Goal: Information Seeking & Learning: Learn about a topic

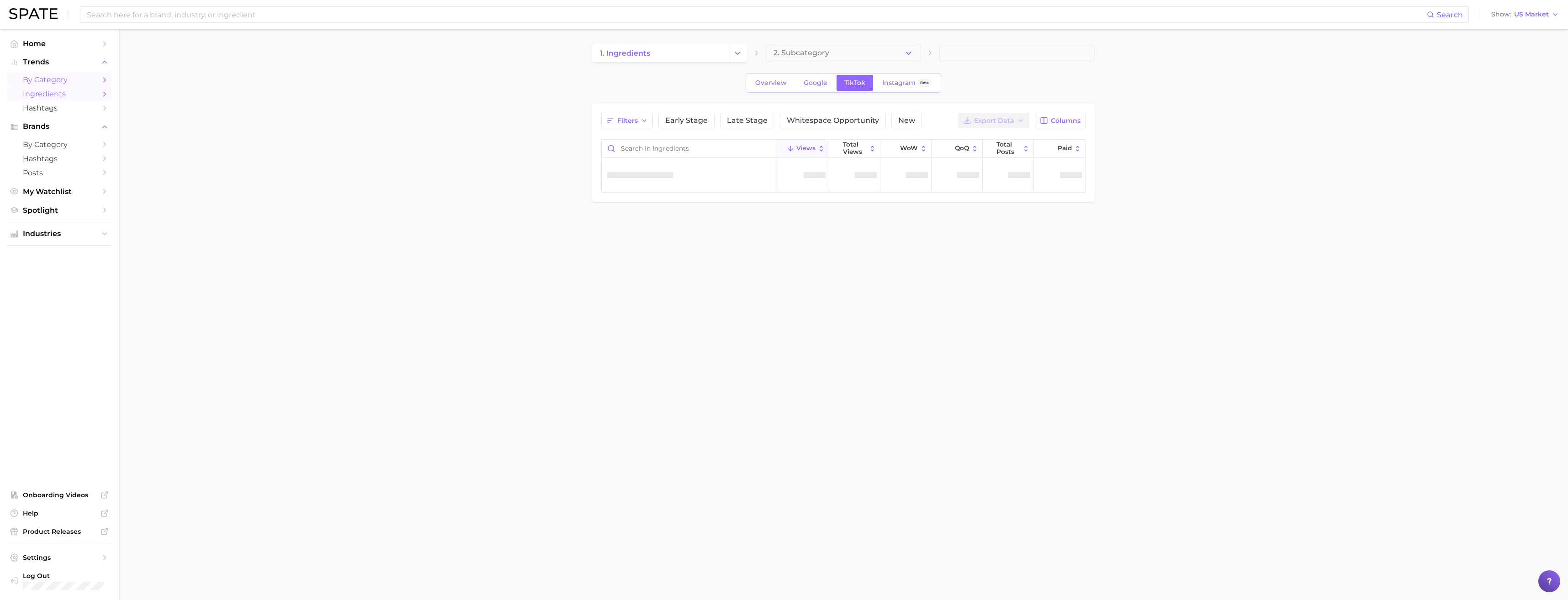
click at [82, 87] on link "Ingredients" at bounding box center [59, 93] width 104 height 14
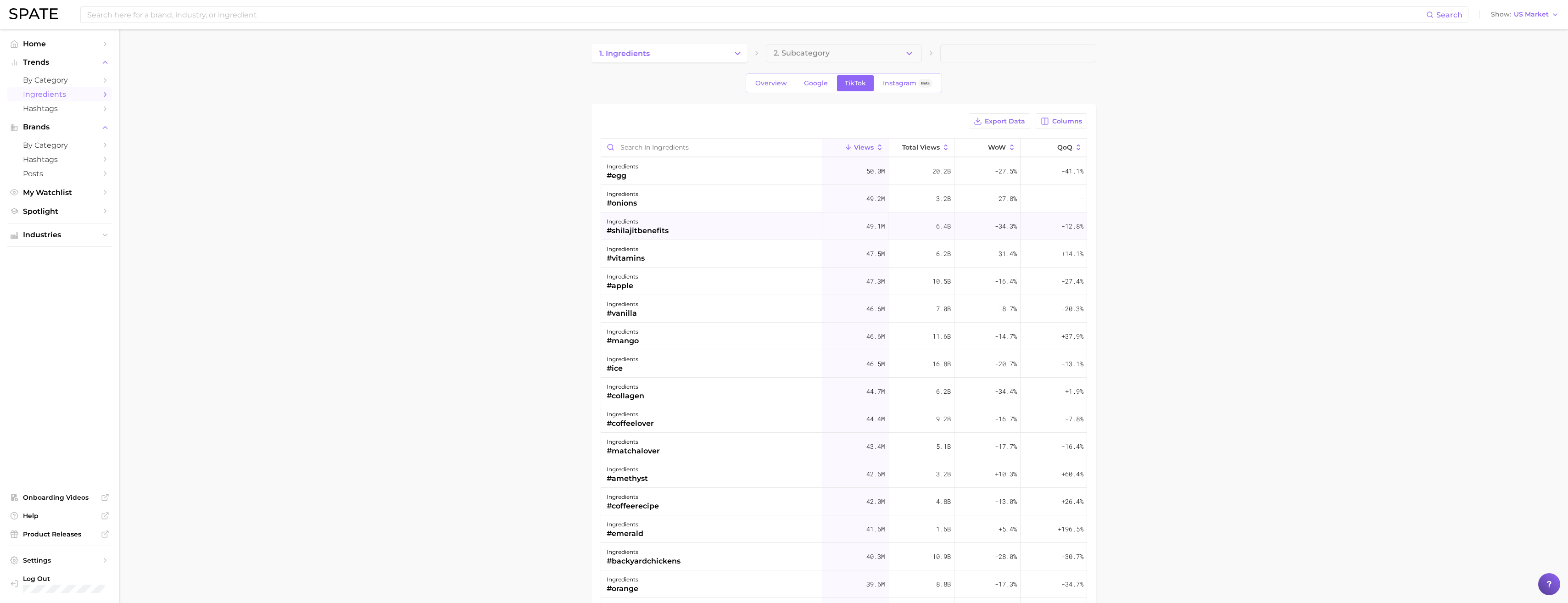
scroll to position [889, 0]
click at [1079, 122] on span "Columns" at bounding box center [1067, 121] width 30 height 8
click at [975, 271] on button "YoY" at bounding box center [1013, 278] width 147 height 16
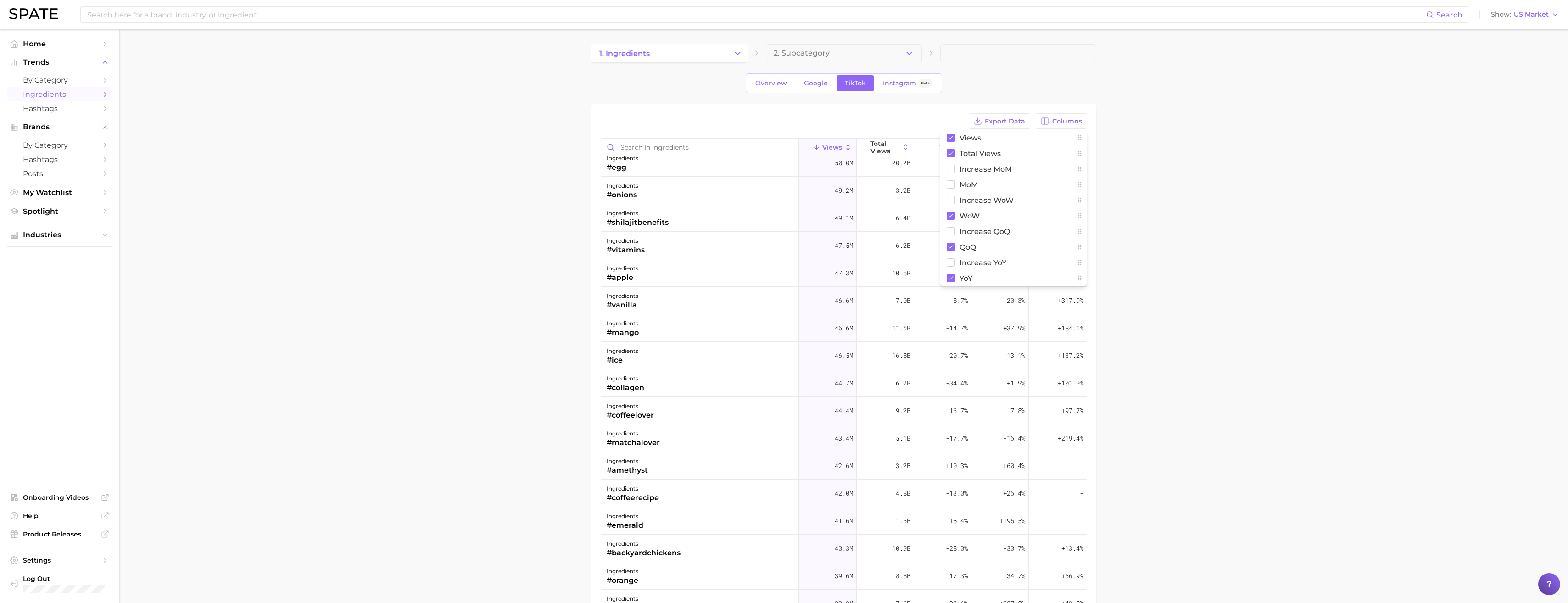
click at [934, 115] on div "Export Data Columns Views Total Views increase MoM MoM Increase WoW WoW increas…" at bounding box center [843, 121] width 486 height 16
click at [1068, 152] on button "YoY" at bounding box center [1057, 148] width 57 height 18
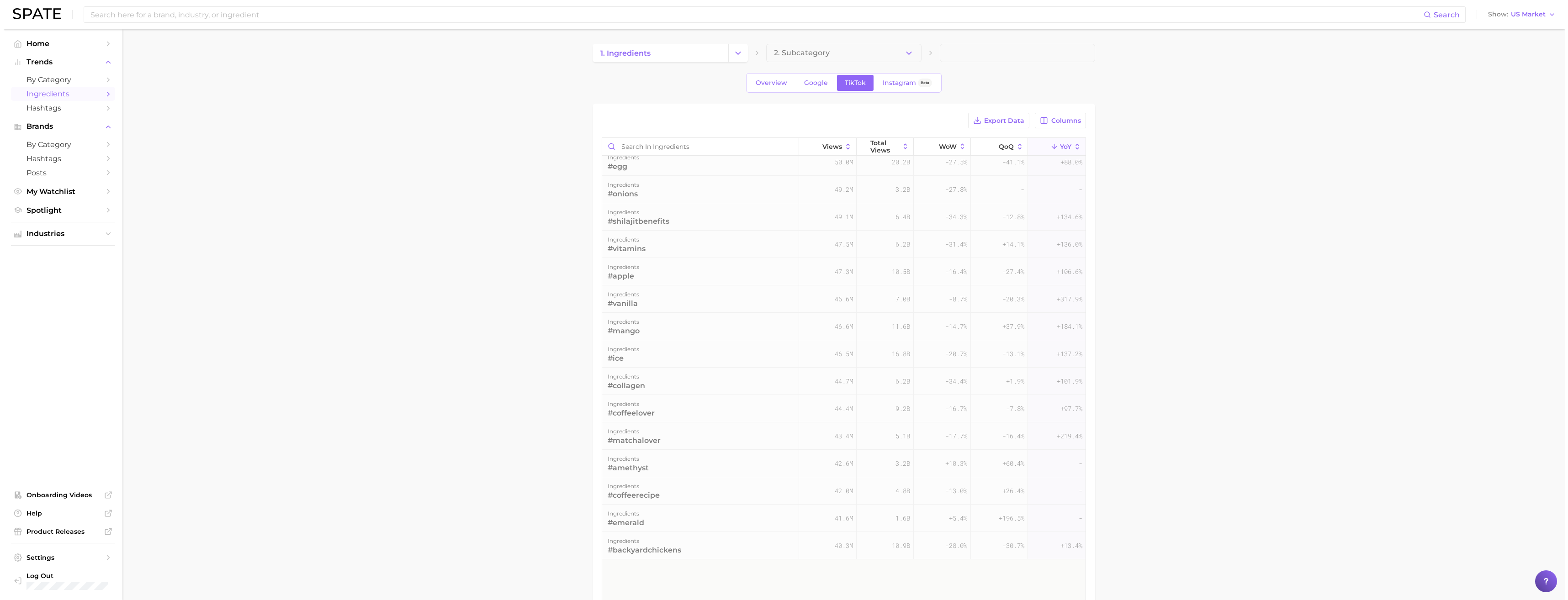
scroll to position [0, 0]
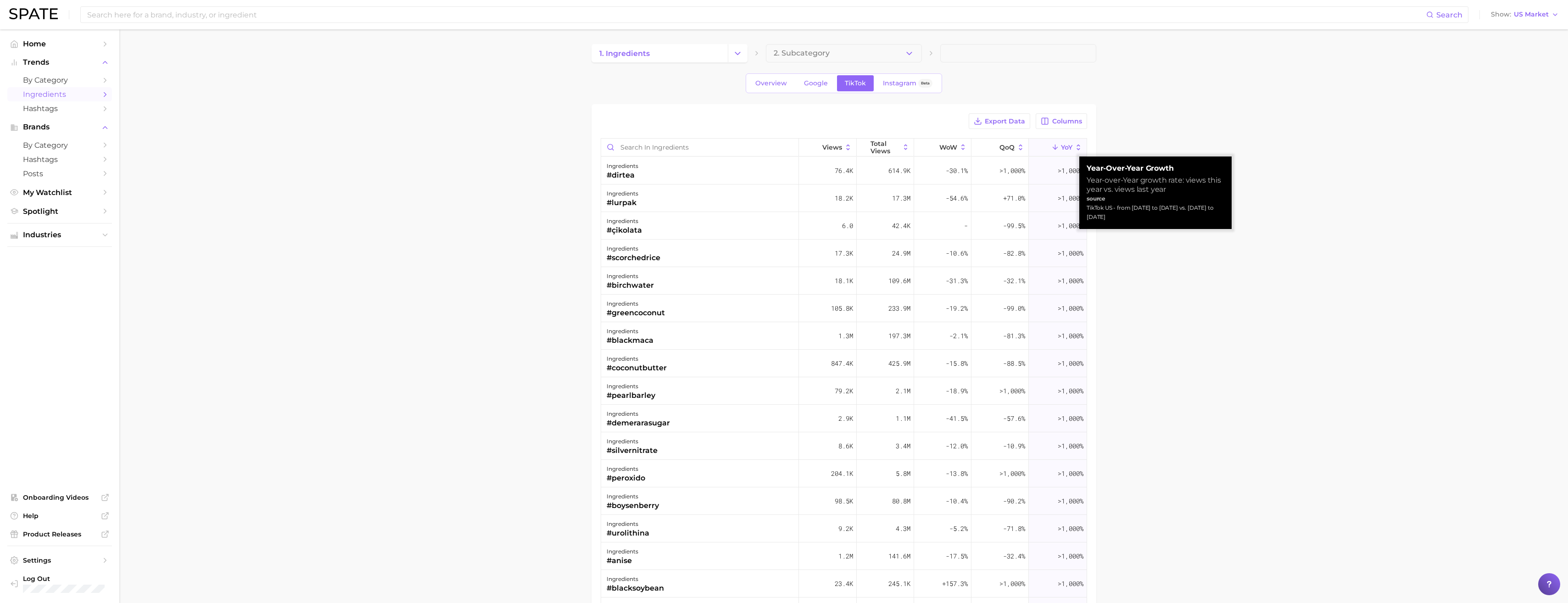
click at [1068, 152] on button "YoY" at bounding box center [1057, 148] width 57 height 18
click at [1068, 151] on button "YoY" at bounding box center [1057, 148] width 57 height 18
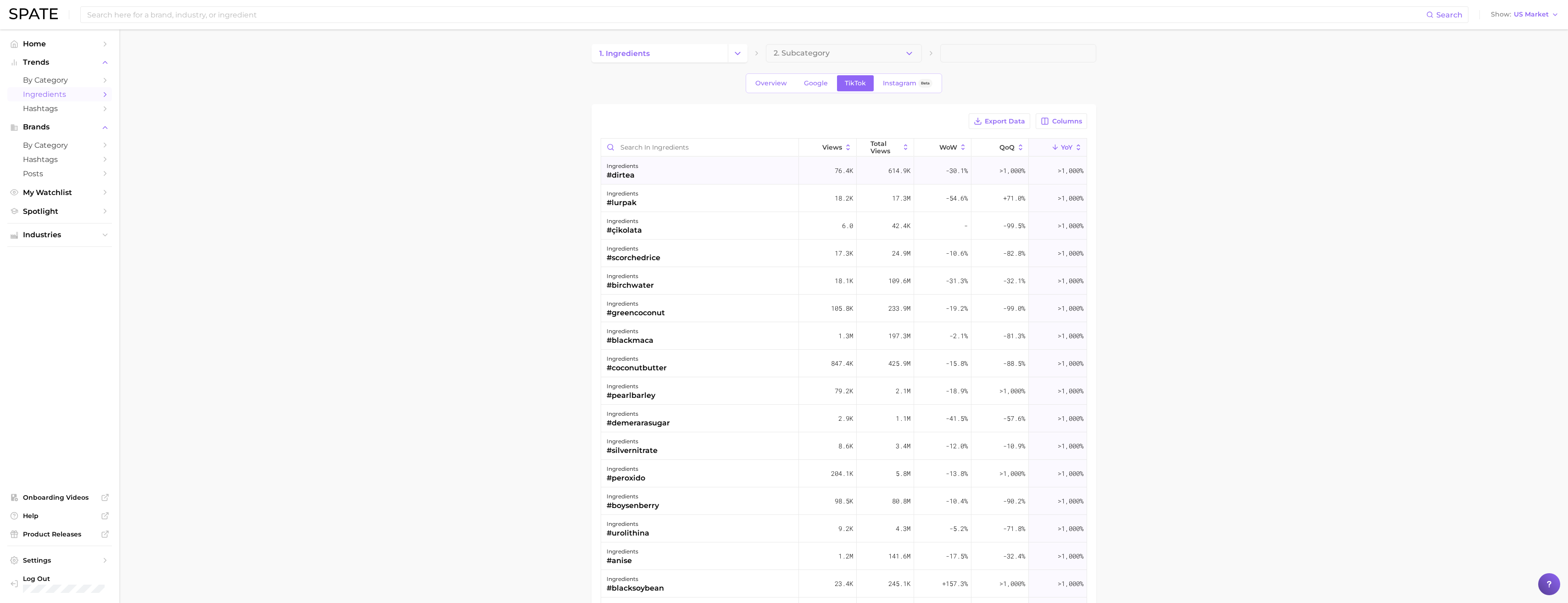
click at [679, 182] on div "ingredients #dirtea" at bounding box center [700, 171] width 198 height 28
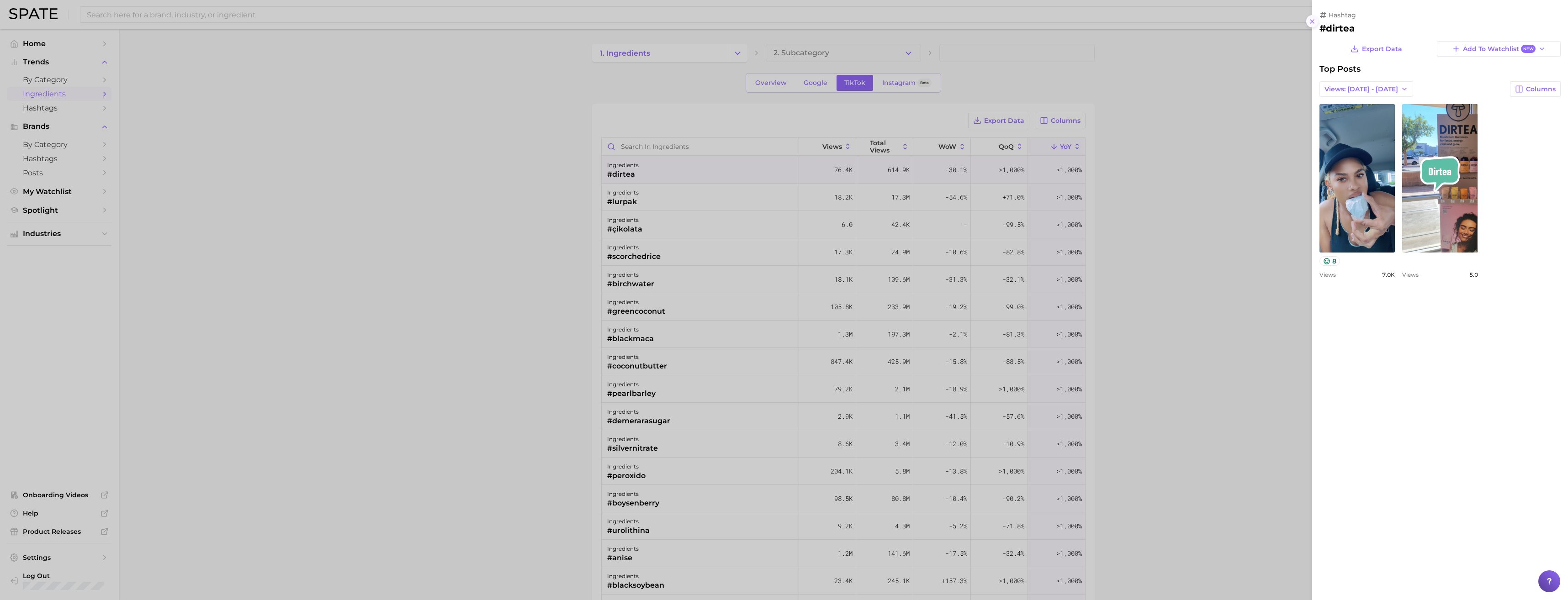
click at [1317, 23] on button at bounding box center [1312, 21] width 12 height 12
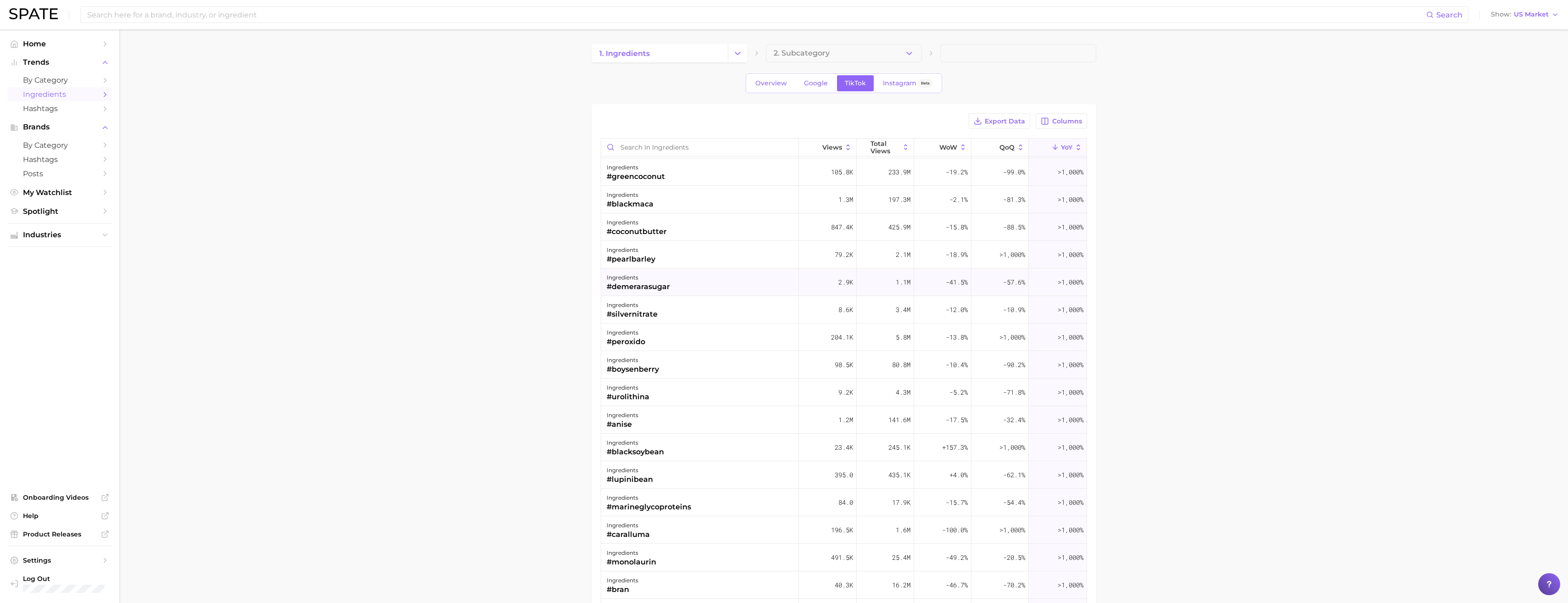
scroll to position [137, 0]
click at [1066, 146] on button "YoY" at bounding box center [1057, 148] width 57 height 18
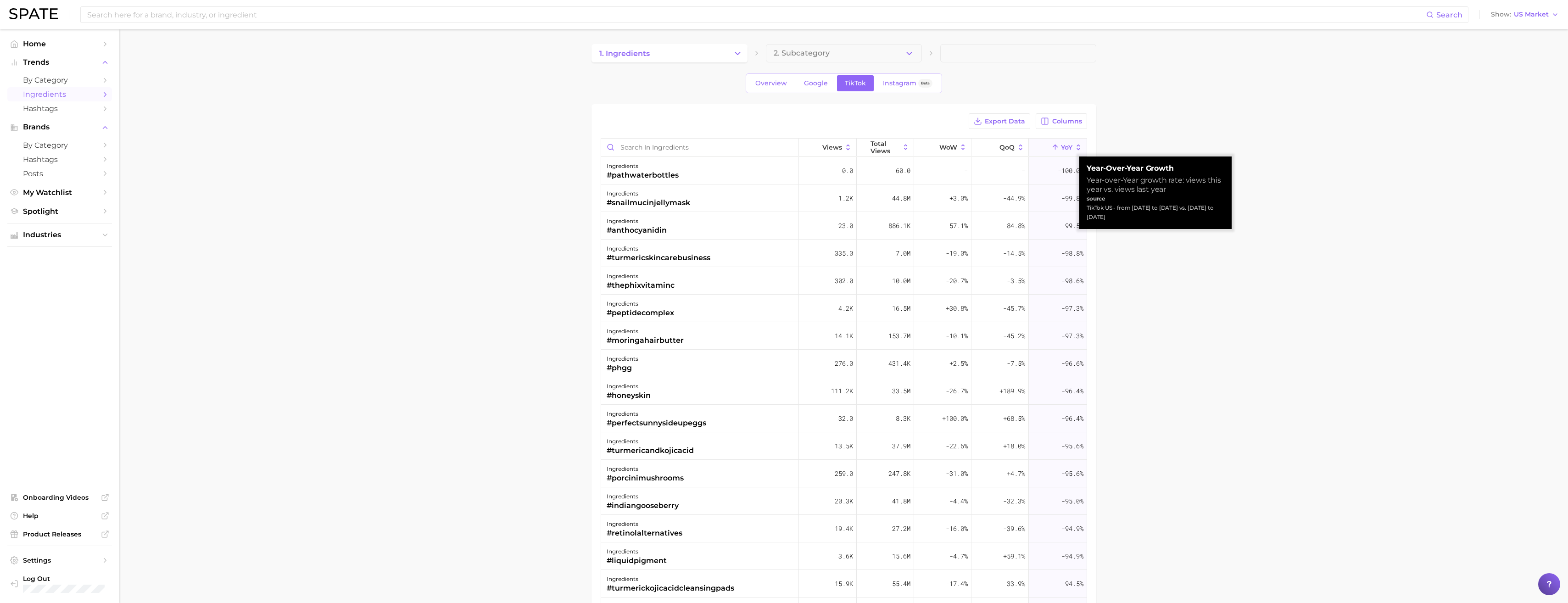
click at [1066, 146] on button "YoY" at bounding box center [1057, 148] width 57 height 18
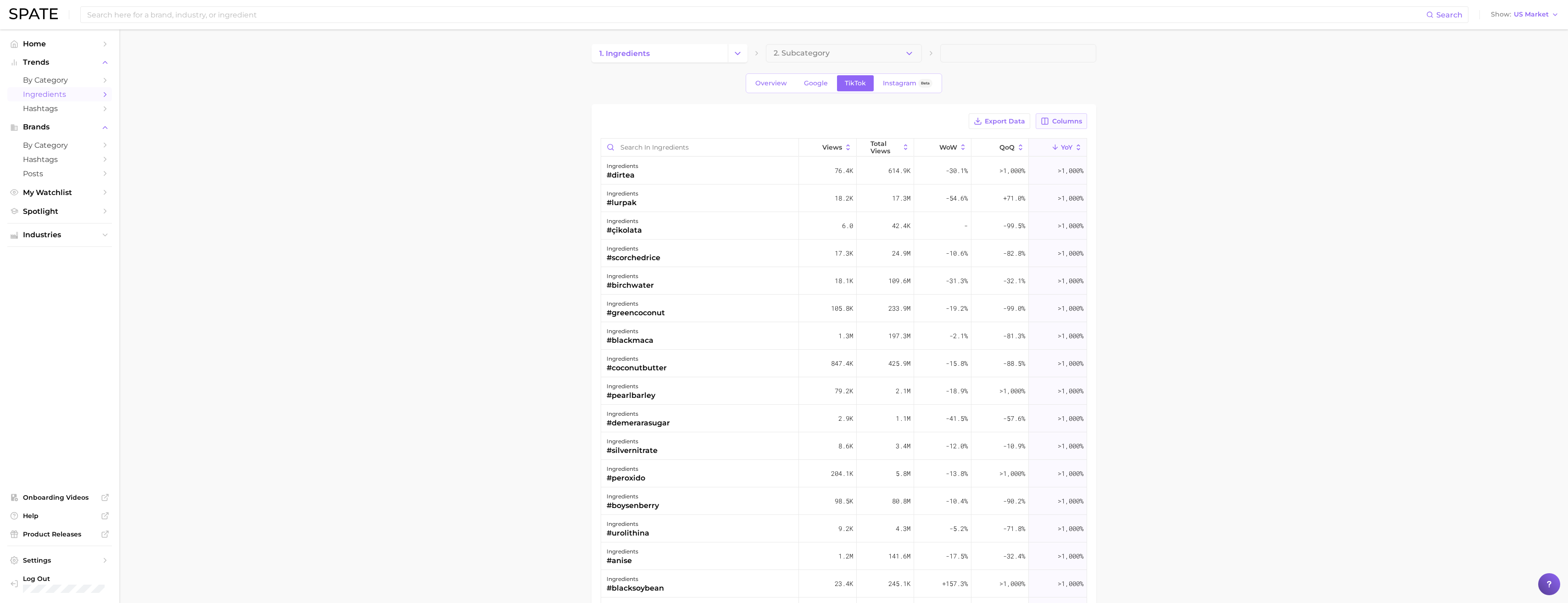
click at [1058, 125] on button "Columns" at bounding box center [1061, 121] width 51 height 16
click at [971, 270] on button "increase YoY" at bounding box center [1013, 262] width 147 height 16
click at [1283, 211] on main "1. ingredients 2. Subcategory Overview Google TikTok Instagram Beta Export Data…" at bounding box center [843, 413] width 1449 height 767
click at [1002, 147] on span "increase YoY" at bounding box center [1006, 147] width 28 height 15
